Goal: Find specific page/section: Find specific page/section

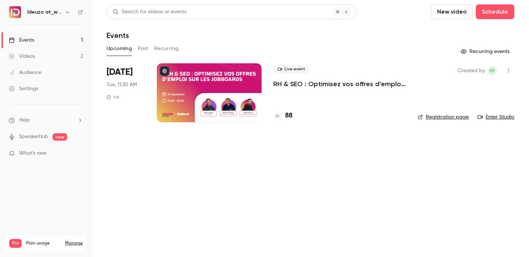
click at [445, 120] on link "Registration page" at bounding box center [443, 116] width 51 height 7
click at [445, 116] on link "Registration page" at bounding box center [443, 116] width 51 height 7
click at [290, 117] on h4 "88" at bounding box center [288, 116] width 7 height 10
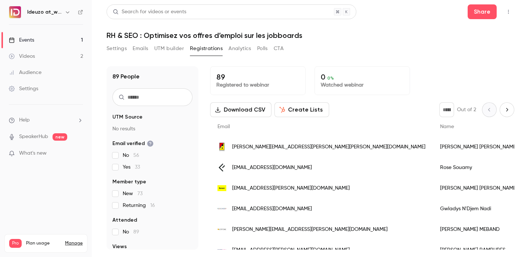
click at [128, 96] on input "text" at bounding box center [152, 97] width 80 height 18
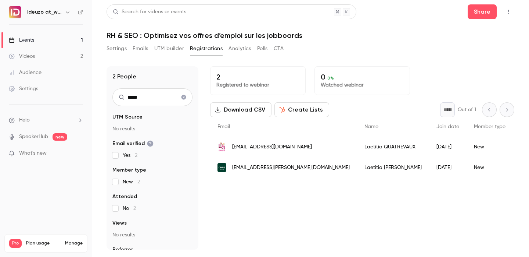
type input "*****"
click at [57, 39] on link "Events 1" at bounding box center [46, 40] width 92 height 16
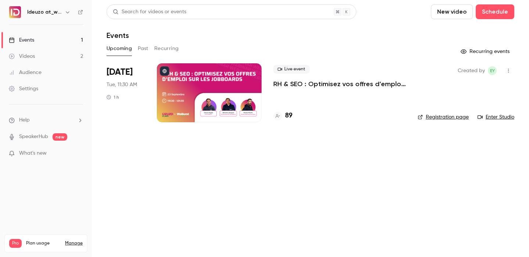
click at [289, 117] on h4 "89" at bounding box center [288, 116] width 7 height 10
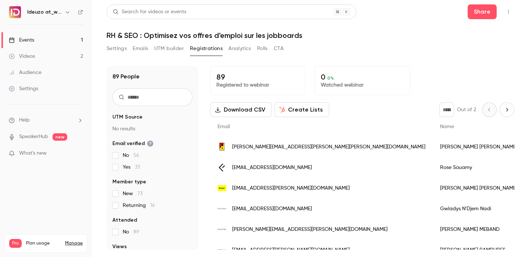
click at [140, 95] on input "text" at bounding box center [152, 97] width 80 height 18
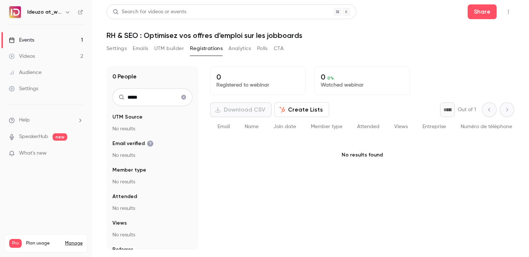
type input "*****"
click at [28, 37] on div "Events" at bounding box center [21, 39] width 25 height 7
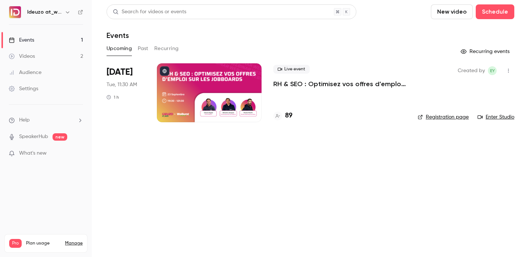
click at [432, 115] on link "Registration page" at bounding box center [443, 116] width 51 height 7
click at [294, 114] on div "90" at bounding box center [339, 116] width 133 height 10
click at [288, 116] on h4 "90" at bounding box center [289, 116] width 8 height 10
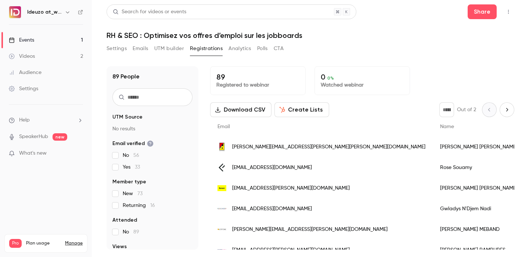
click at [138, 97] on input "text" at bounding box center [152, 97] width 80 height 18
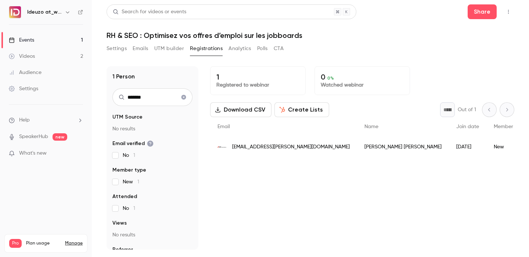
type input "*******"
click at [66, 40] on link "Events 1" at bounding box center [46, 40] width 92 height 16
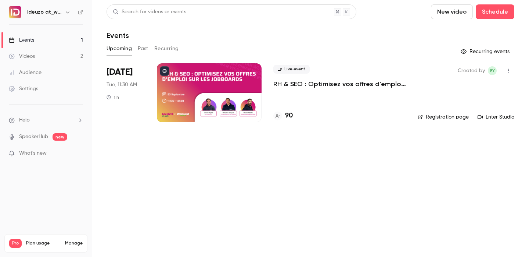
click at [435, 114] on link "Registration page" at bounding box center [443, 116] width 51 height 7
click at [286, 120] on h4 "91" at bounding box center [288, 116] width 6 height 10
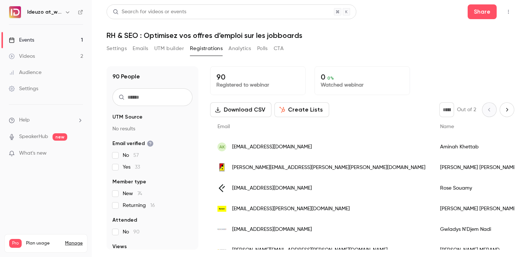
click at [137, 97] on input "text" at bounding box center [152, 97] width 80 height 18
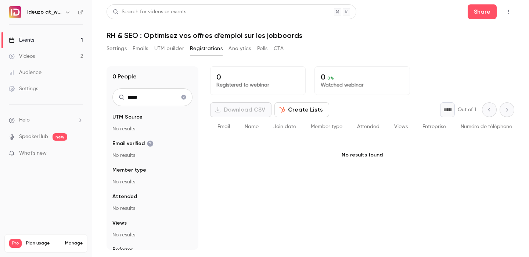
type input "*****"
click at [69, 43] on link "Events 1" at bounding box center [46, 40] width 92 height 16
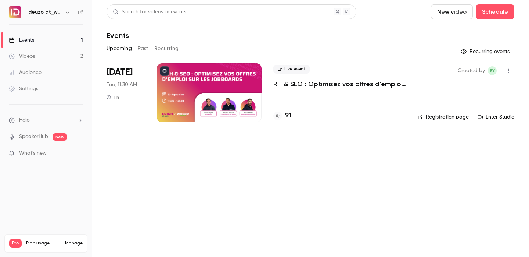
click at [429, 117] on link "Registration page" at bounding box center [443, 116] width 51 height 7
click at [290, 115] on h4 "92" at bounding box center [288, 116] width 7 height 10
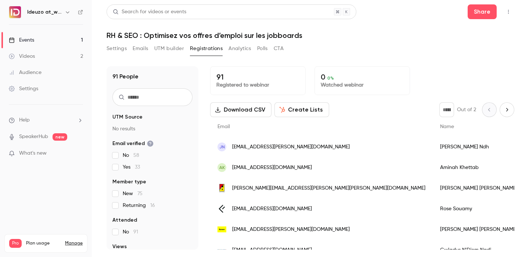
click at [80, 40] on link "Events 1" at bounding box center [46, 40] width 92 height 16
